Goal: Task Accomplishment & Management: Use online tool/utility

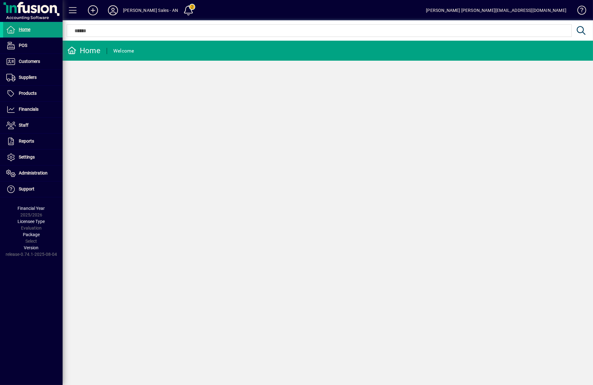
click at [105, 176] on div "Home Welcome" at bounding box center [328, 213] width 530 height 345
click at [24, 72] on span at bounding box center [32, 77] width 59 height 15
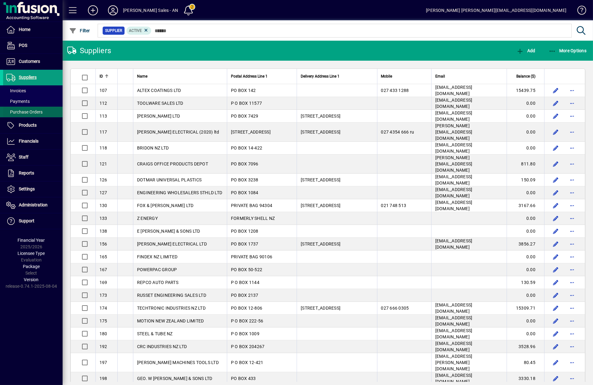
click at [21, 116] on span at bounding box center [32, 112] width 59 height 15
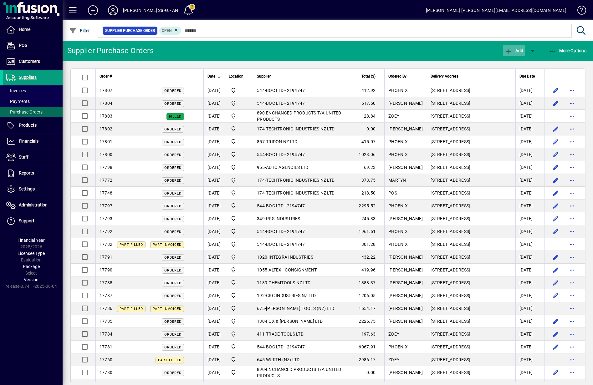
click at [518, 52] on span "Add" at bounding box center [513, 50] width 19 height 5
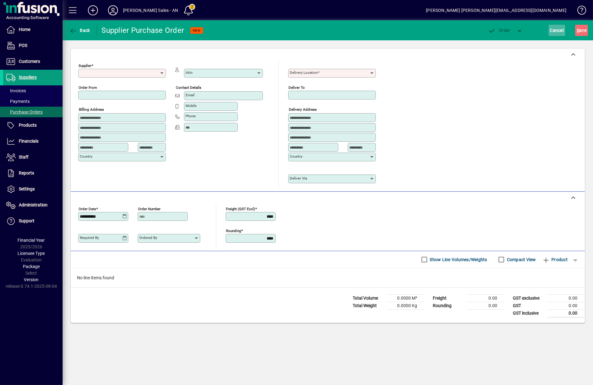
click at [564, 29] on span "button" at bounding box center [557, 30] width 17 height 15
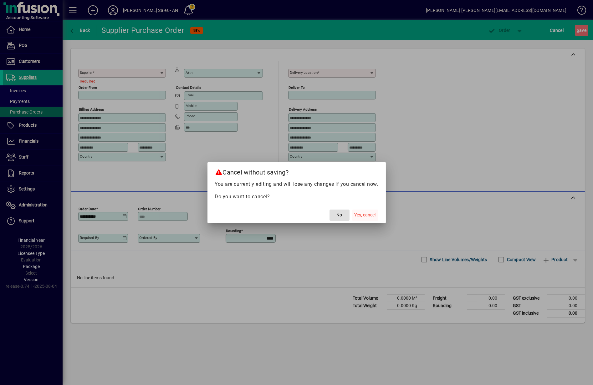
click at [363, 217] on span "Yes, cancel" at bounding box center [365, 215] width 21 height 7
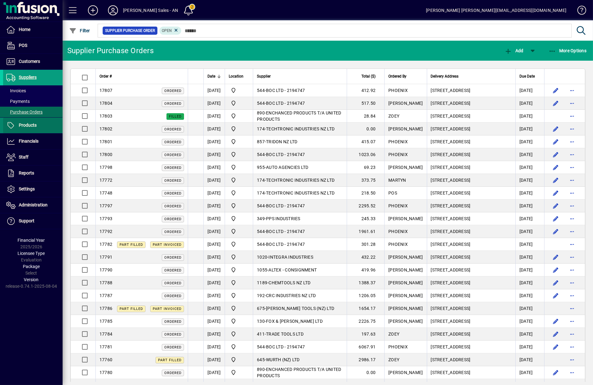
click at [33, 125] on span "Products" at bounding box center [28, 125] width 18 height 5
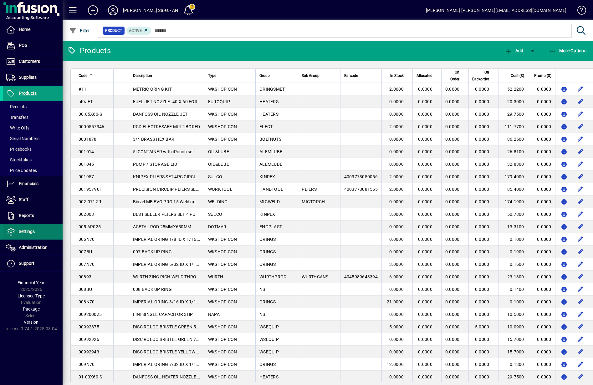
click at [23, 229] on span "Settings" at bounding box center [27, 231] width 16 height 5
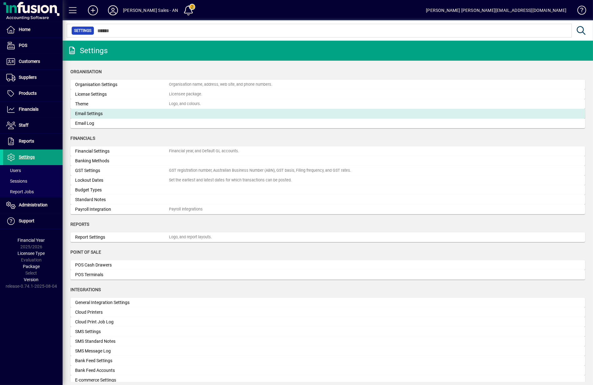
click at [112, 115] on div "Email Settings" at bounding box center [122, 113] width 94 height 7
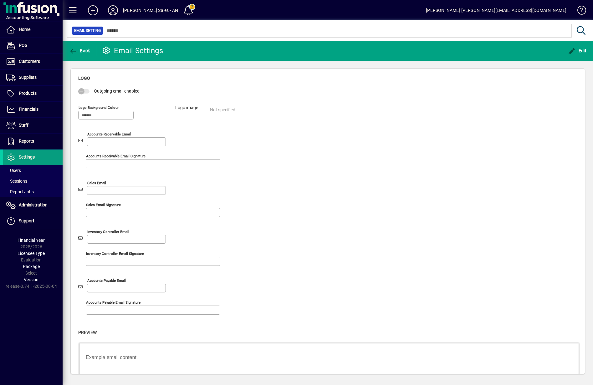
click at [506, 153] on div "Outgoing email enabled Logo background colour Logo image Not specified Accounts…" at bounding box center [327, 204] width 499 height 232
click at [42, 378] on div "Home POS Customers Invoices Payments Quotes Backorders Communications Suppliers…" at bounding box center [31, 192] width 63 height 385
click at [31, 92] on span "Products" at bounding box center [28, 93] width 18 height 5
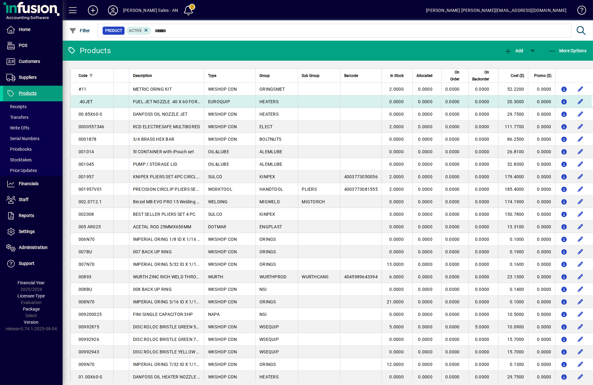
click at [589, 105] on span "button" at bounding box center [596, 101] width 15 height 15
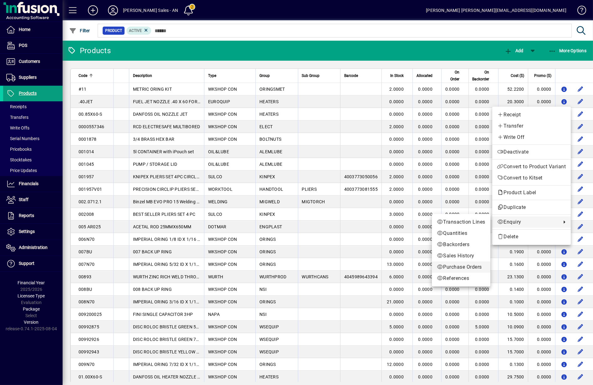
click at [458, 269] on span "Purchase Orders" at bounding box center [461, 267] width 48 height 8
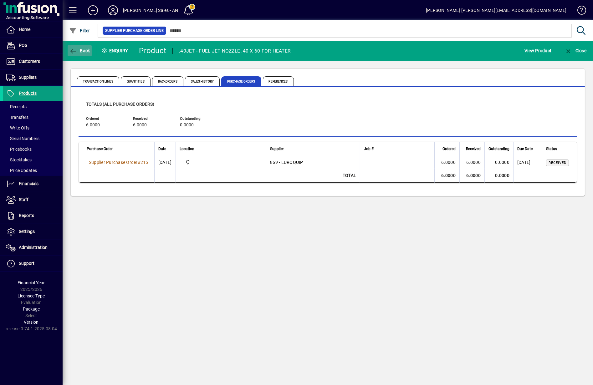
click at [75, 49] on icon "button" at bounding box center [73, 51] width 8 height 6
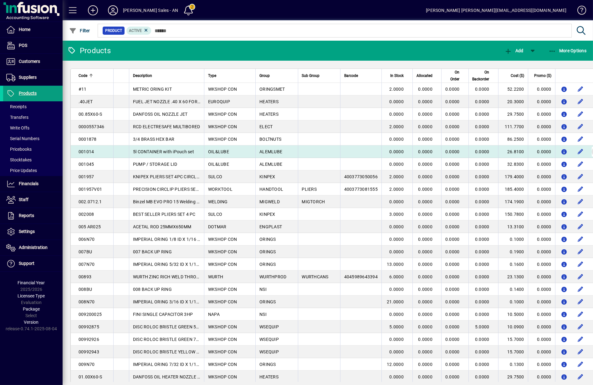
click at [589, 148] on span "button" at bounding box center [596, 151] width 15 height 15
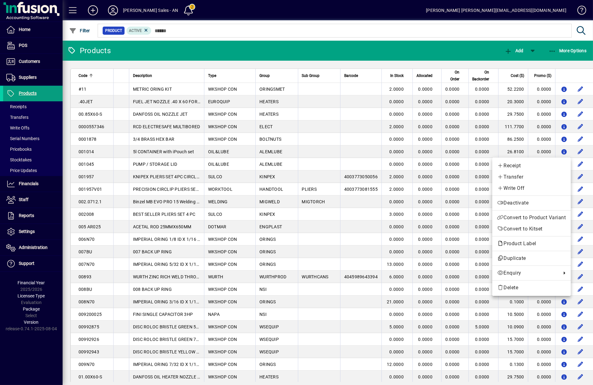
click at [30, 355] on div at bounding box center [296, 192] width 593 height 385
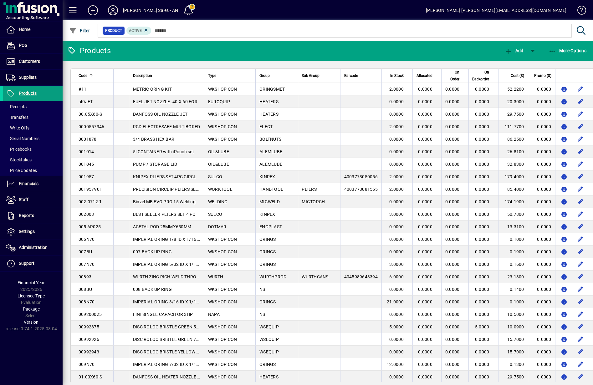
click at [24, 342] on div "Home POS Customers Invoices Payments Quotes Backorders Communications Suppliers…" at bounding box center [31, 192] width 63 height 385
click at [27, 74] on span "Suppliers" at bounding box center [19, 78] width 33 height 8
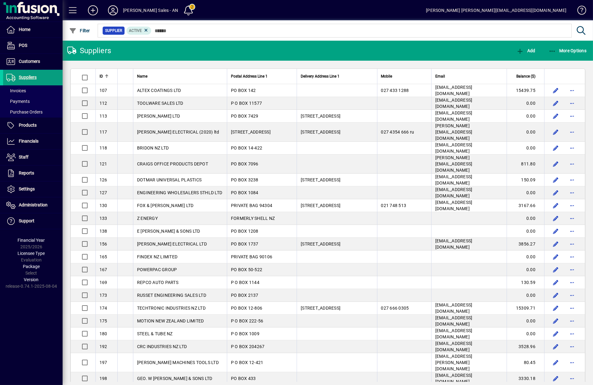
click at [23, 326] on div "Home POS Customers Invoices Payments Quotes Backorders Communications Suppliers…" at bounding box center [31, 192] width 63 height 385
click at [25, 122] on span "Products" at bounding box center [19, 126] width 33 height 8
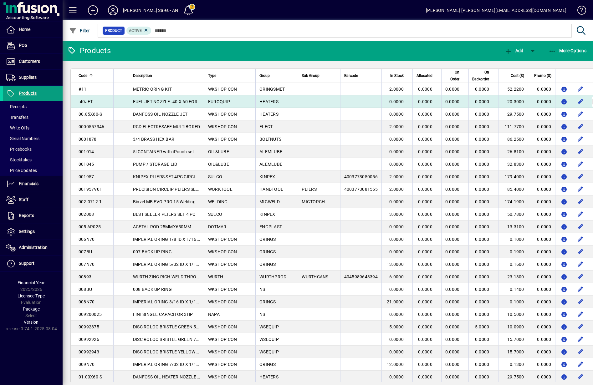
click at [589, 101] on span "button" at bounding box center [596, 101] width 15 height 15
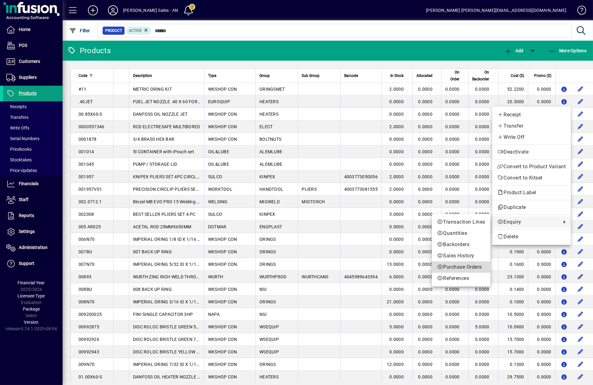
click at [470, 270] on span "Purchase Orders" at bounding box center [461, 267] width 48 height 8
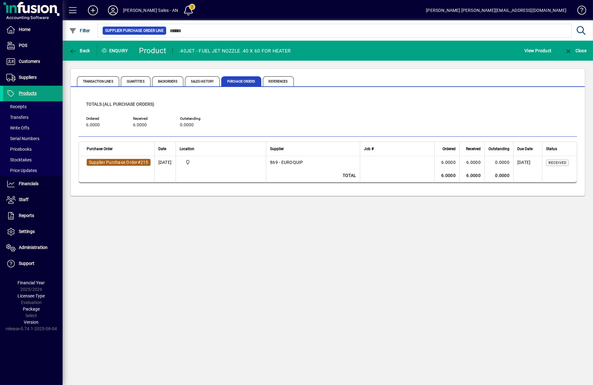
click at [120, 161] on span "Supplier Purchase Order" at bounding box center [113, 162] width 49 height 5
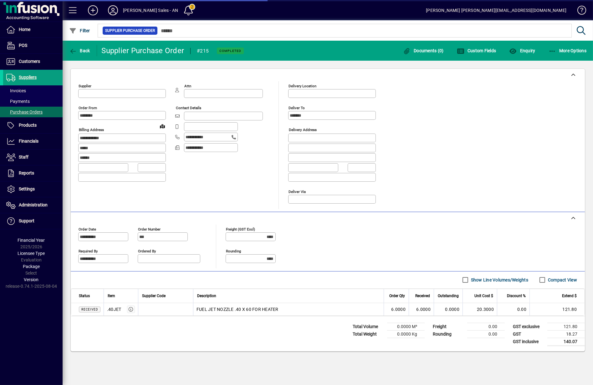
type input "**********"
click at [269, 50] on mat-toolbar-row "Back Supplier Purchase Order #215 Completed Documents (0) Custom Fields Enquiry…" at bounding box center [328, 51] width 530 height 20
